Goal: Navigation & Orientation: Find specific page/section

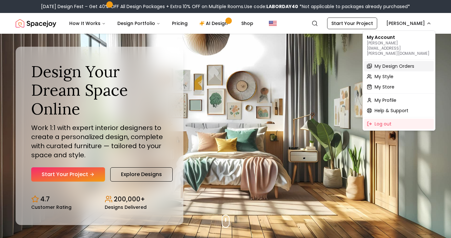
click at [378, 63] on span "My Design Orders" at bounding box center [394, 66] width 40 height 6
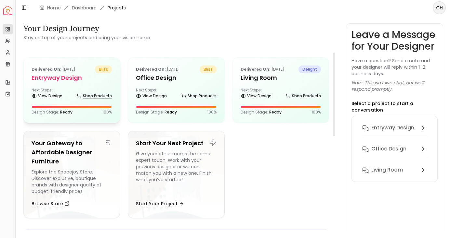
click at [78, 99] on link "Shop Products" at bounding box center [93, 96] width 35 height 9
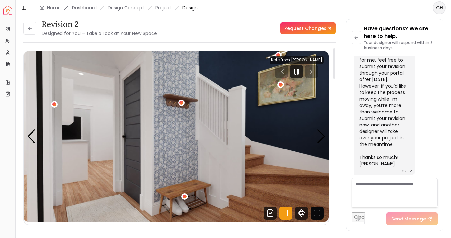
click at [319, 215] on icon "Fullscreen" at bounding box center [316, 213] width 13 height 13
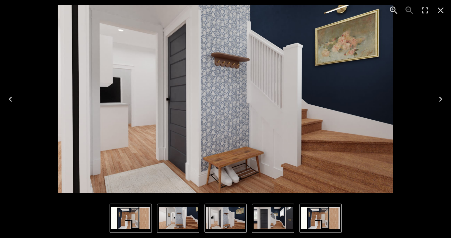
click at [392, 9] on icon "Zoom in" at bounding box center [393, 10] width 10 height 10
click at [438, 98] on icon "Next" at bounding box center [440, 99] width 10 height 10
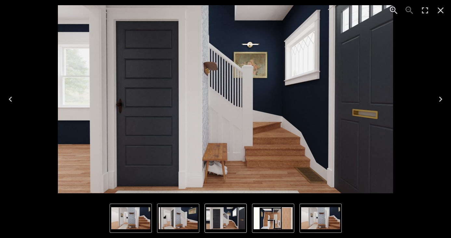
click at [438, 98] on icon "Next" at bounding box center [440, 99] width 10 height 10
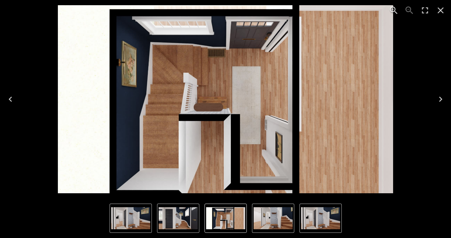
click at [439, 98] on icon "Next" at bounding box center [440, 99] width 10 height 10
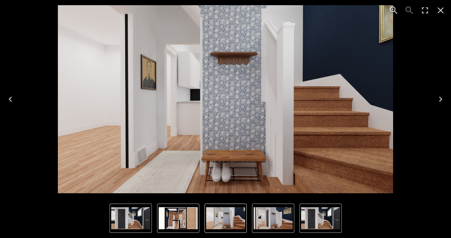
click at [11, 101] on icon "Previous" at bounding box center [10, 99] width 3 height 5
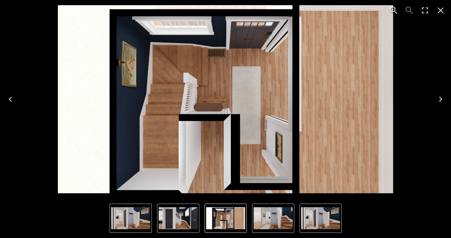
click at [440, 98] on icon "Next" at bounding box center [440, 99] width 3 height 5
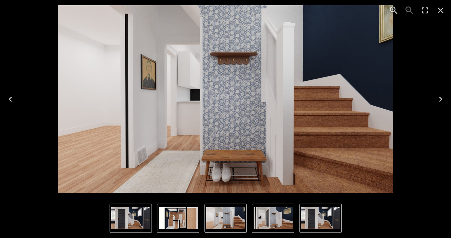
click at [439, 99] on icon "Next" at bounding box center [440, 99] width 10 height 10
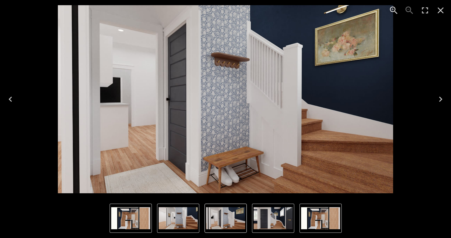
click at [440, 99] on icon "Next" at bounding box center [440, 99] width 10 height 10
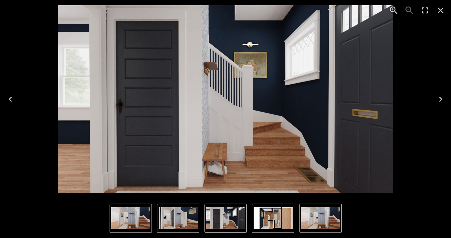
click at [440, 99] on icon "Next" at bounding box center [440, 99] width 10 height 10
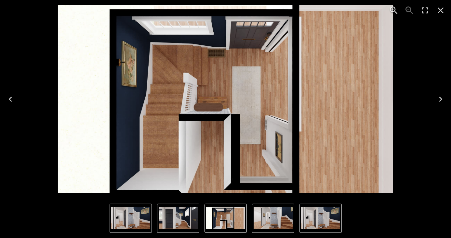
click at [438, 11] on icon "Close" at bounding box center [440, 10] width 10 height 10
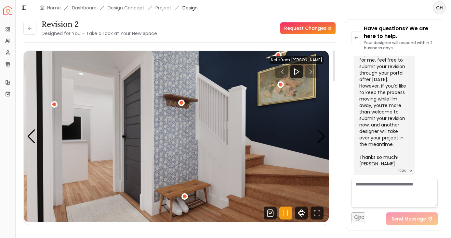
scroll to position [18, 0]
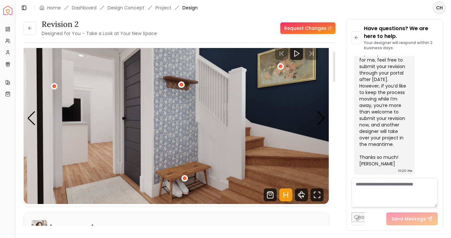
click at [103, 198] on img "1 / 4" at bounding box center [176, 119] width 305 height 172
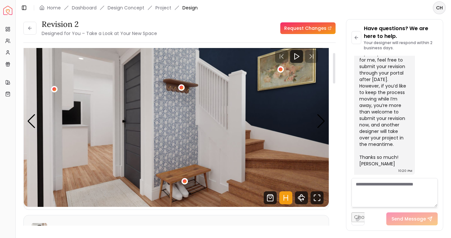
scroll to position [0, 0]
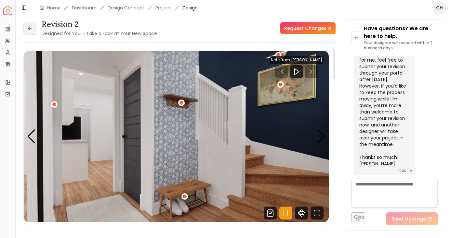
click at [31, 25] on button at bounding box center [29, 28] width 13 height 13
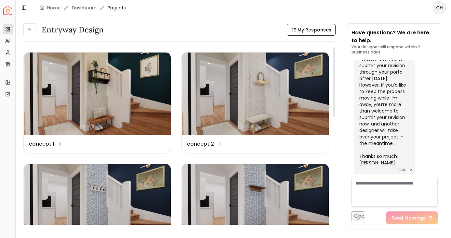
scroll to position [16, 0]
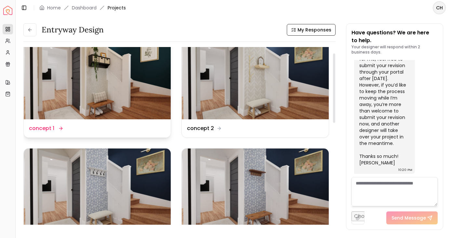
click at [110, 87] on img at bounding box center [97, 78] width 147 height 83
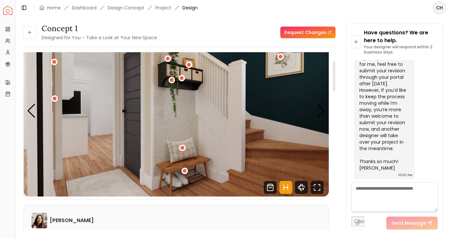
scroll to position [50, 0]
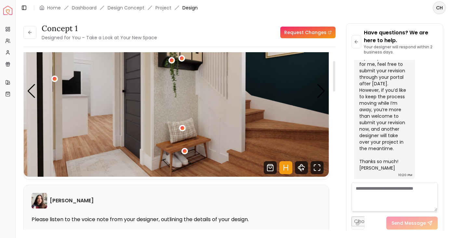
click at [110, 159] on img "1 / 5" at bounding box center [176, 92] width 305 height 172
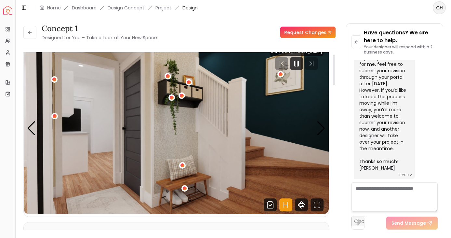
scroll to position [0, 0]
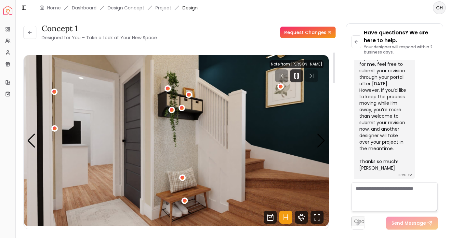
click at [311, 80] on div at bounding box center [296, 76] width 54 height 13
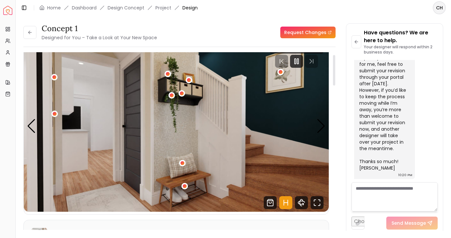
scroll to position [15, 0]
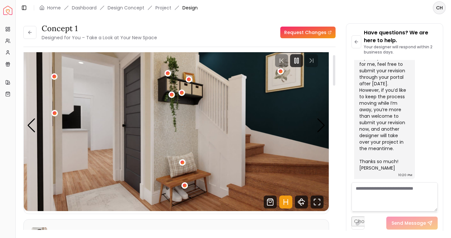
click at [241, 150] on img "1 / 5" at bounding box center [176, 126] width 305 height 172
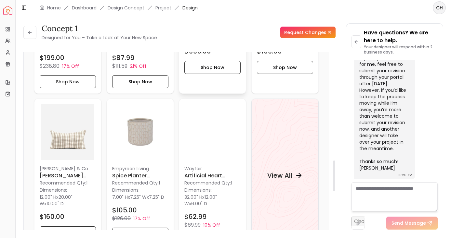
scroll to position [736, 0]
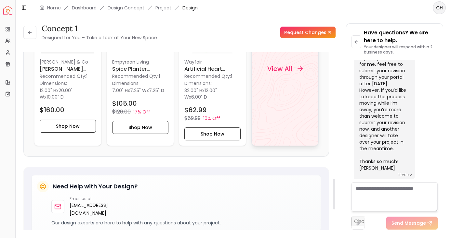
click at [287, 72] on h4 "View All" at bounding box center [279, 68] width 25 height 9
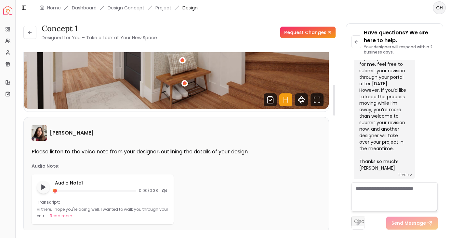
scroll to position [0, 0]
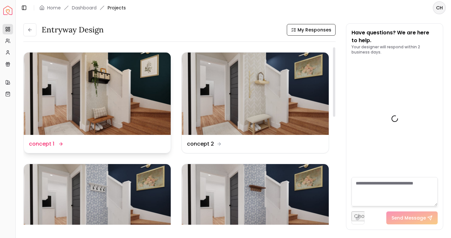
scroll to position [273, 0]
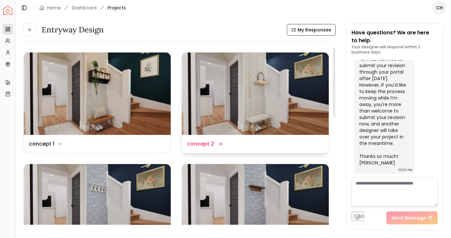
click at [237, 101] on img at bounding box center [255, 94] width 147 height 83
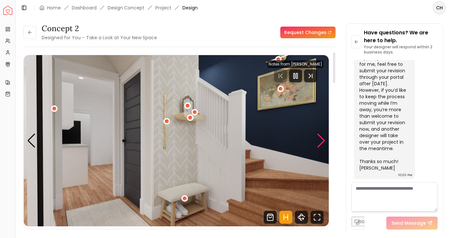
click at [323, 141] on div "Next slide" at bounding box center [320, 141] width 9 height 14
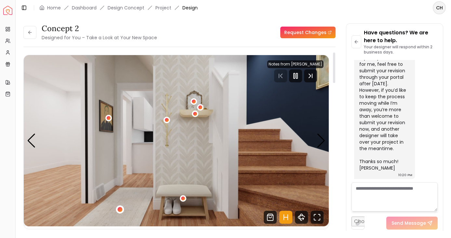
click at [120, 210] on div "2 / 5" at bounding box center [120, 209] width 5 height 5
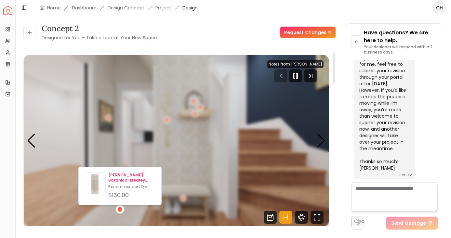
click at [129, 181] on p "[PERSON_NAME] Botanical Medley Machine Woven Runner 2'7" x 7'3"" at bounding box center [132, 178] width 48 height 10
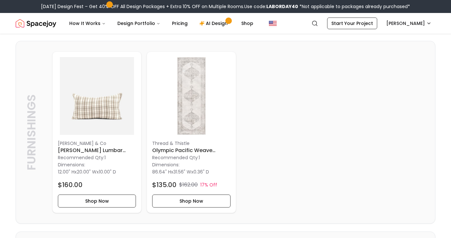
scroll to position [720, 0]
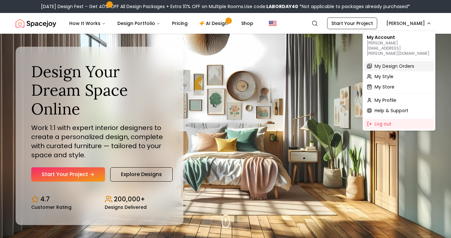
click at [387, 63] on span "My Design Orders" at bounding box center [394, 66] width 40 height 6
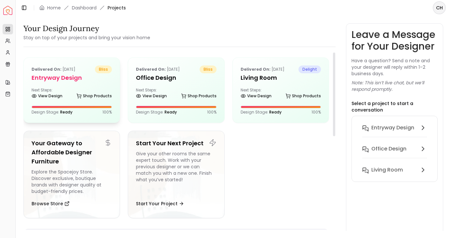
click at [70, 80] on h5 "entryway design" at bounding box center [72, 77] width 80 height 9
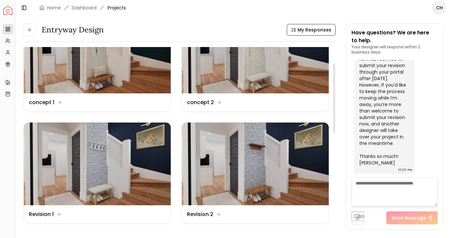
scroll to position [94, 0]
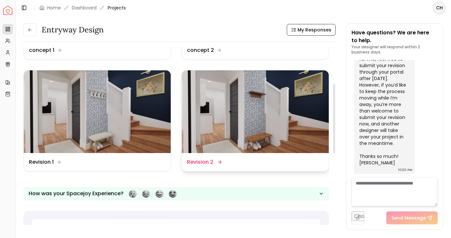
click at [243, 115] on img at bounding box center [255, 112] width 147 height 83
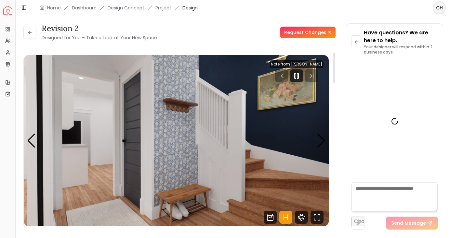
scroll to position [267, 0]
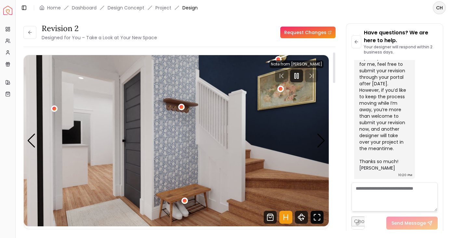
click at [313, 219] on icon "Fullscreen" at bounding box center [316, 217] width 13 height 13
